Goal: Find contact information: Find contact information

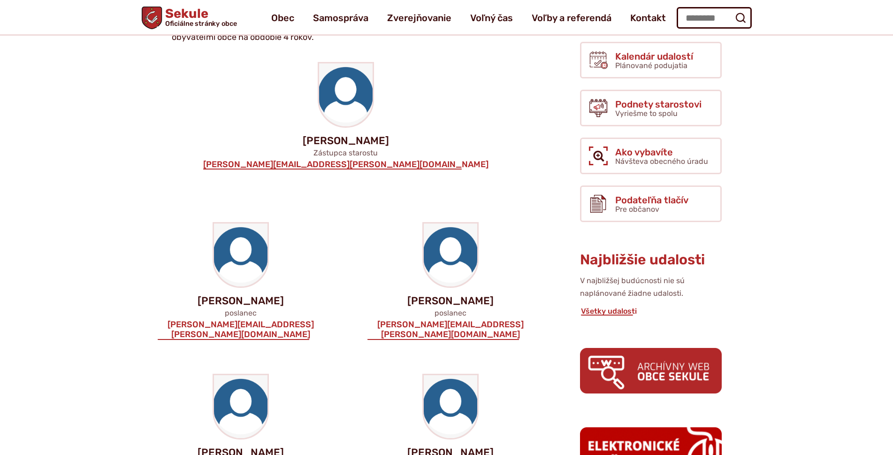
scroll to position [188, 0]
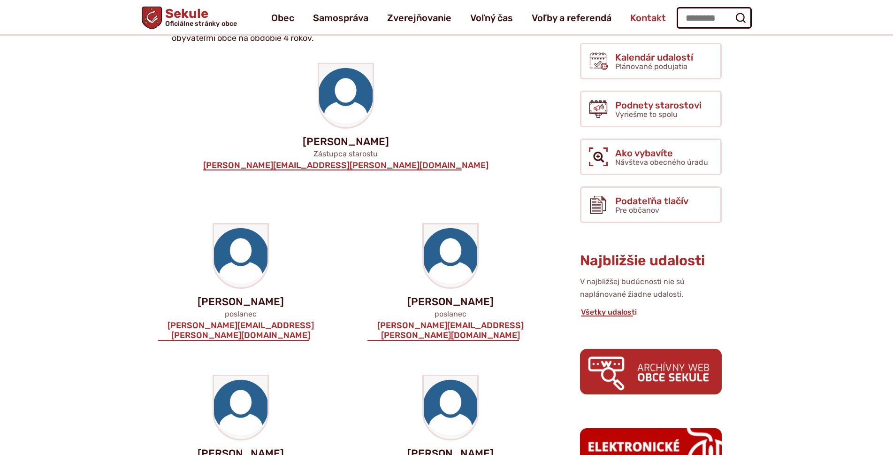
click at [632, 18] on span "Kontakt" at bounding box center [648, 18] width 36 height 26
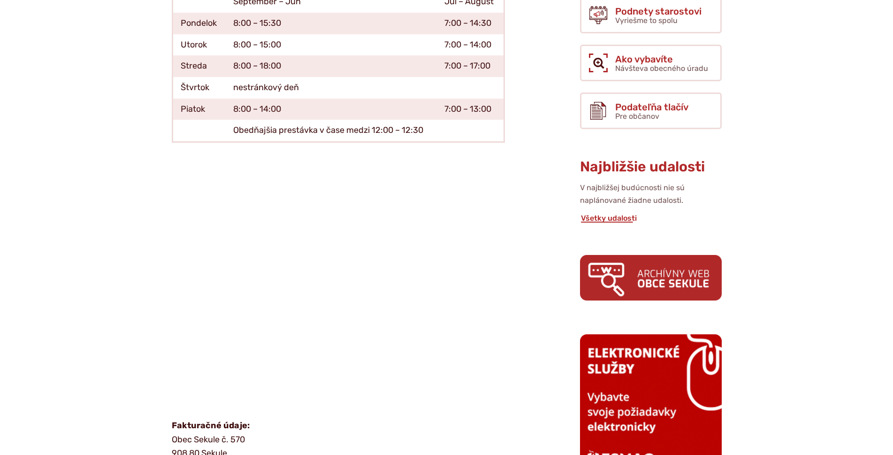
scroll to position [141, 0]
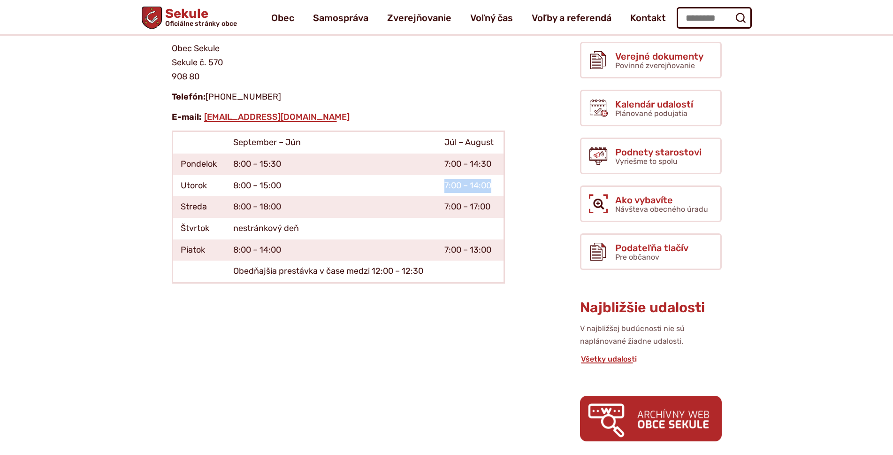
drag, startPoint x: 444, startPoint y: 185, endPoint x: 495, endPoint y: 190, distance: 51.3
click at [495, 190] on td "7:00 – 14:00" at bounding box center [470, 186] width 67 height 22
click at [493, 190] on td "7:00 – 14:00" at bounding box center [470, 186] width 67 height 22
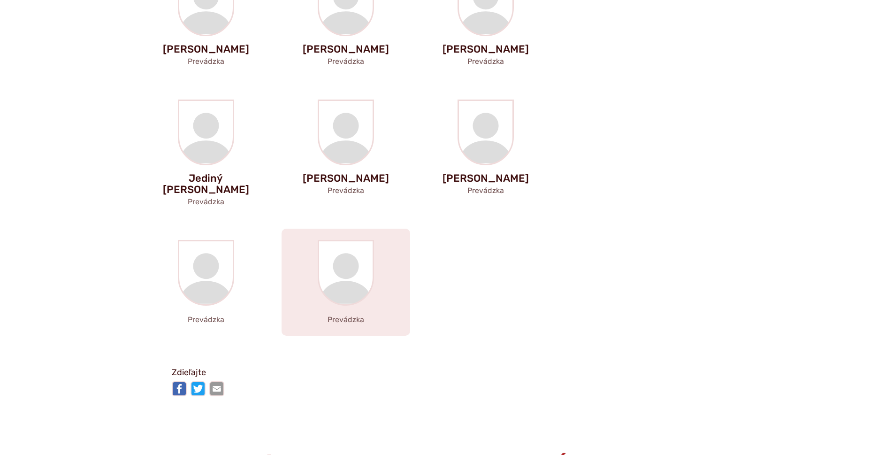
scroll to position [1925, 0]
